Goal: Information Seeking & Learning: Learn about a topic

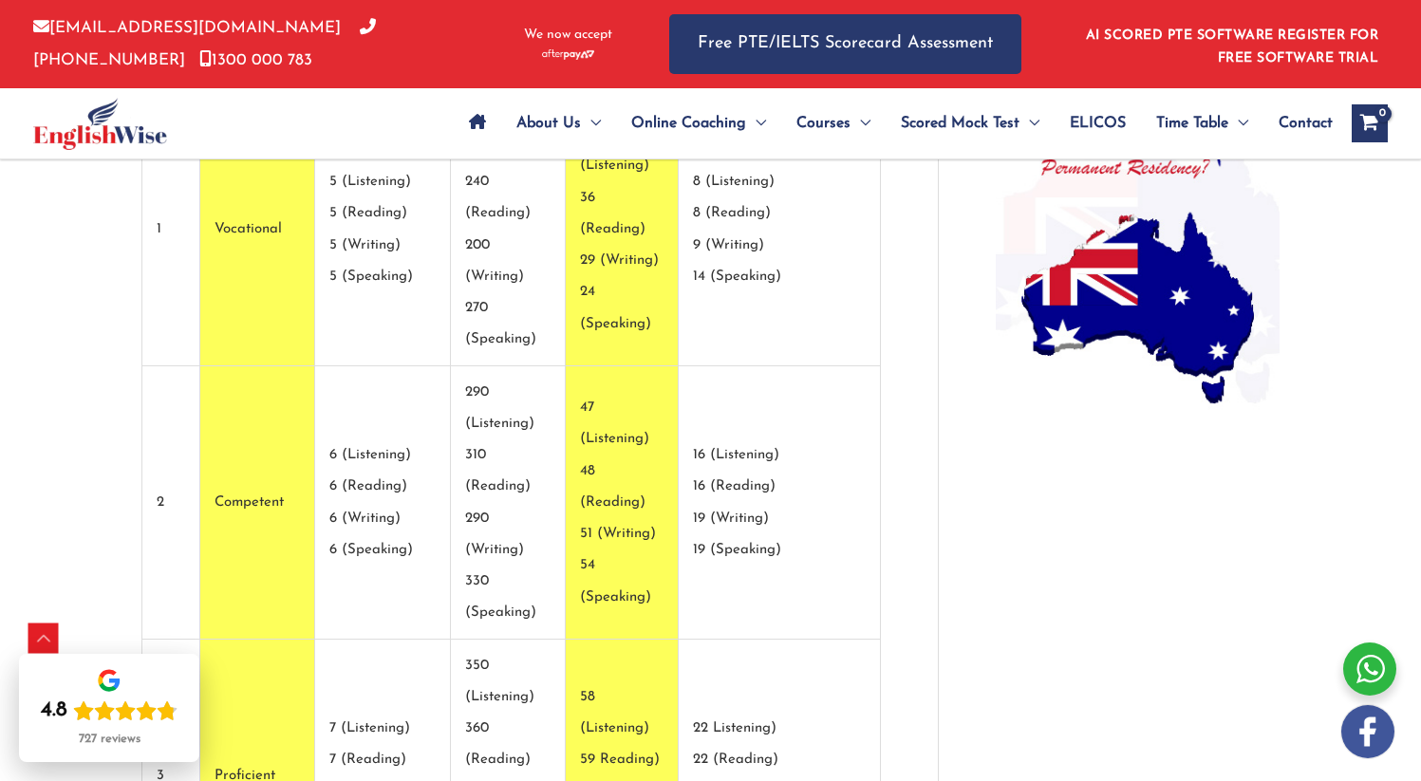
scroll to position [1525, 0]
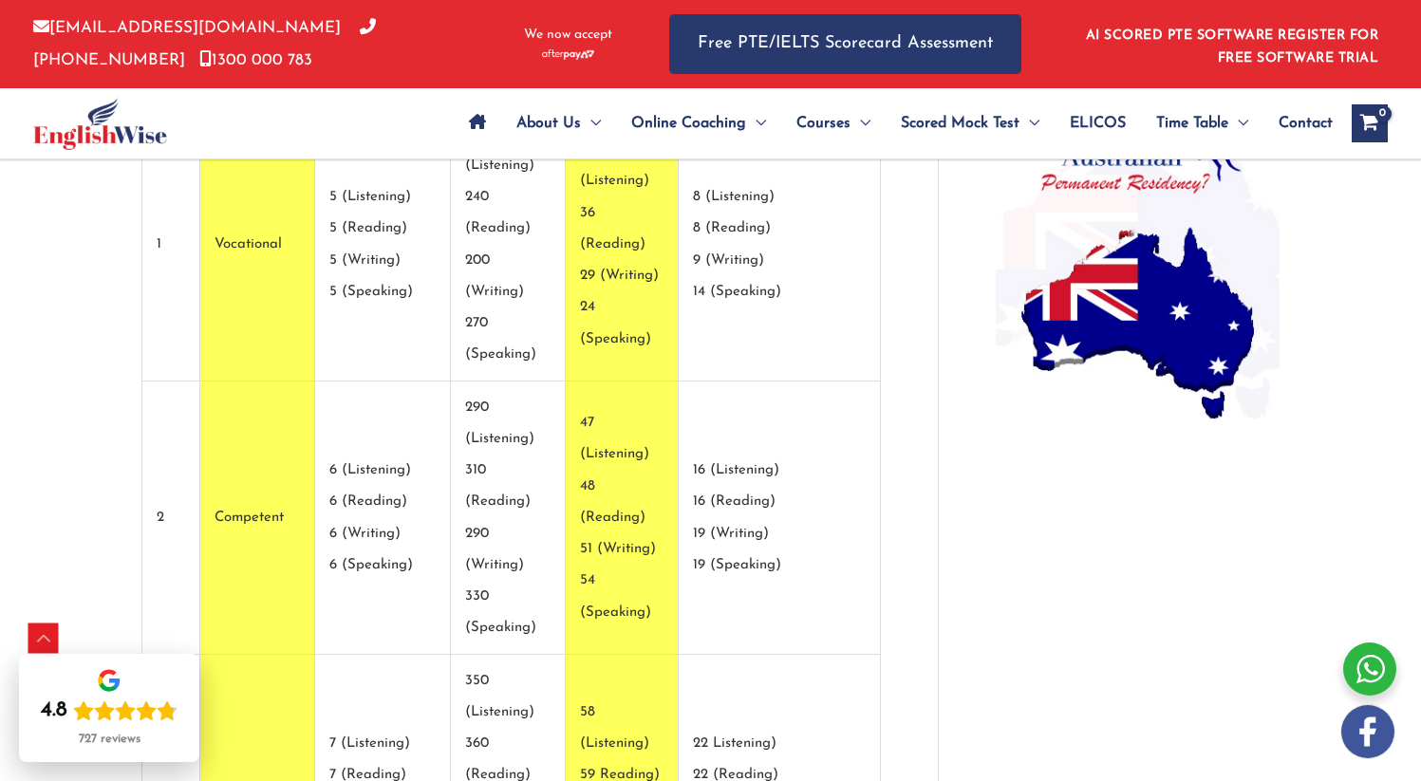
click at [678, 655] on td "58 (Listening) 59 Reading) 69 (Writing) 76 (Speaking)" at bounding box center [622, 791] width 112 height 273
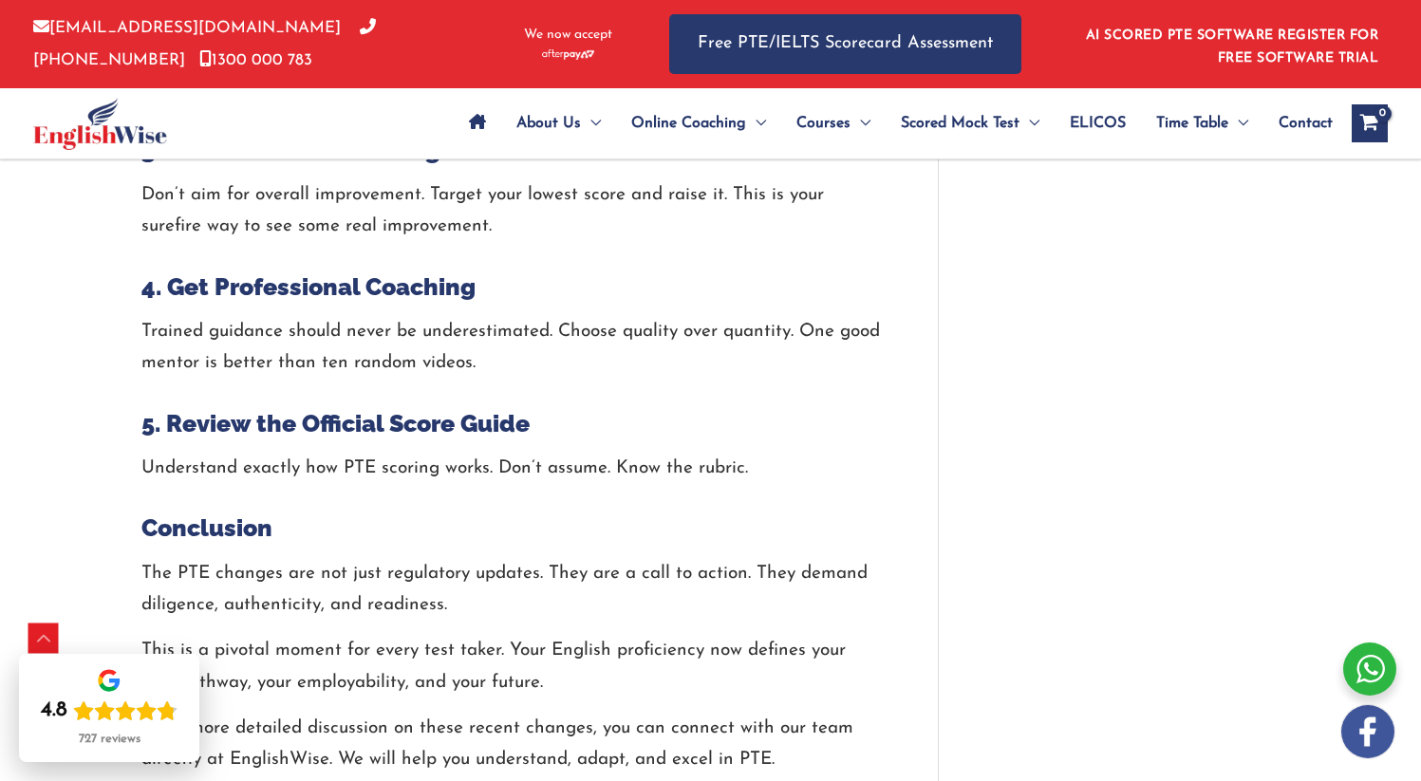
scroll to position [7205, 0]
